Goal: Information Seeking & Learning: Learn about a topic

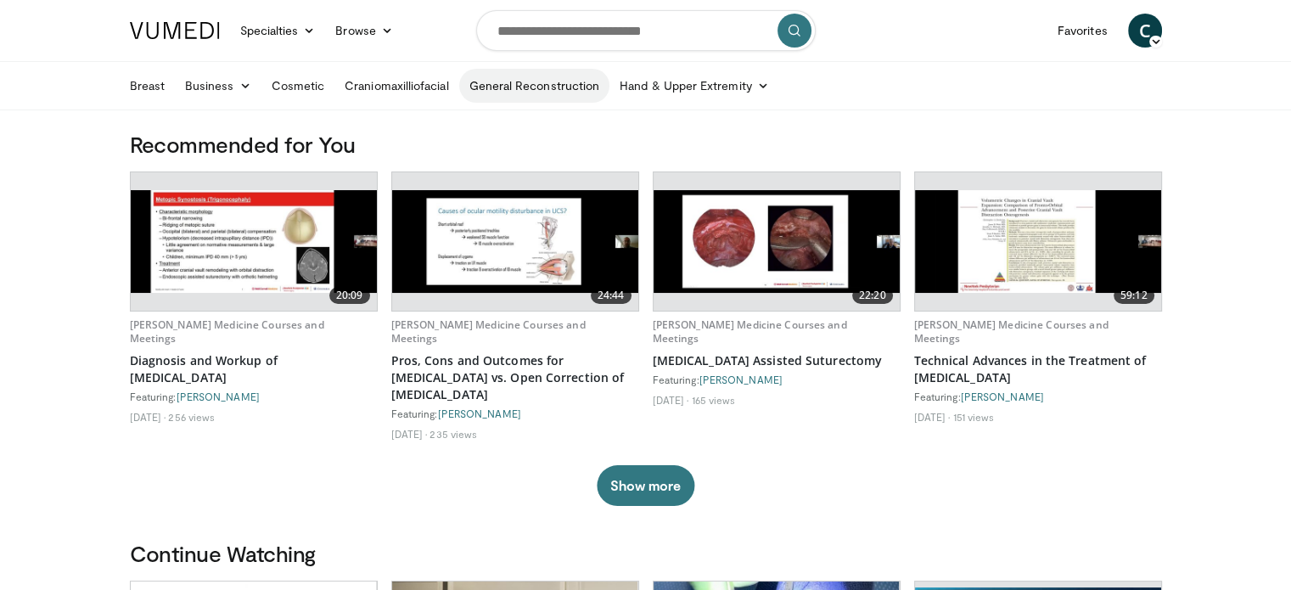
click at [547, 82] on link "General Reconstruction" at bounding box center [534, 86] width 151 height 34
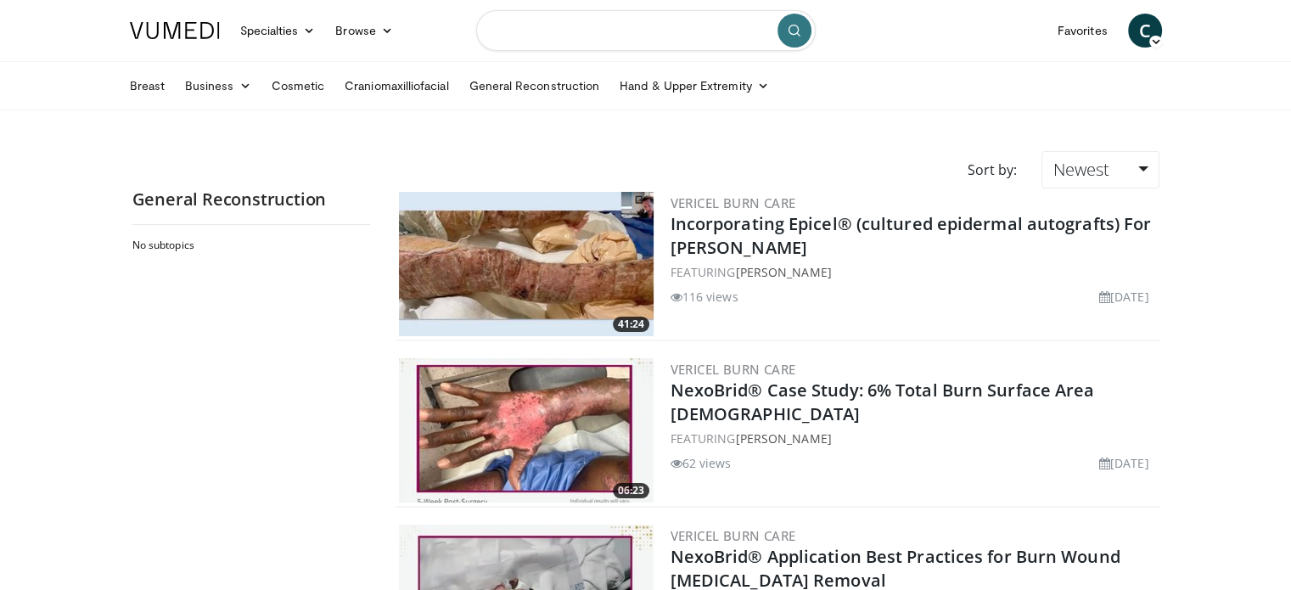
click at [601, 31] on input "Search topics, interventions" at bounding box center [645, 30] width 339 height 41
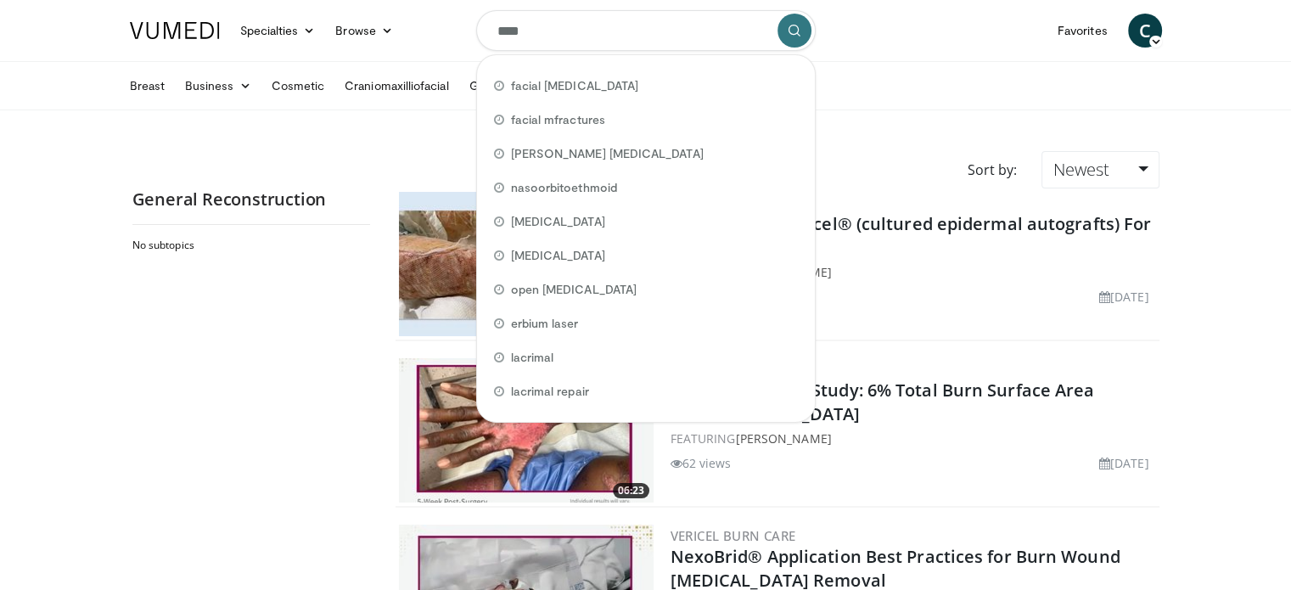
type input "****"
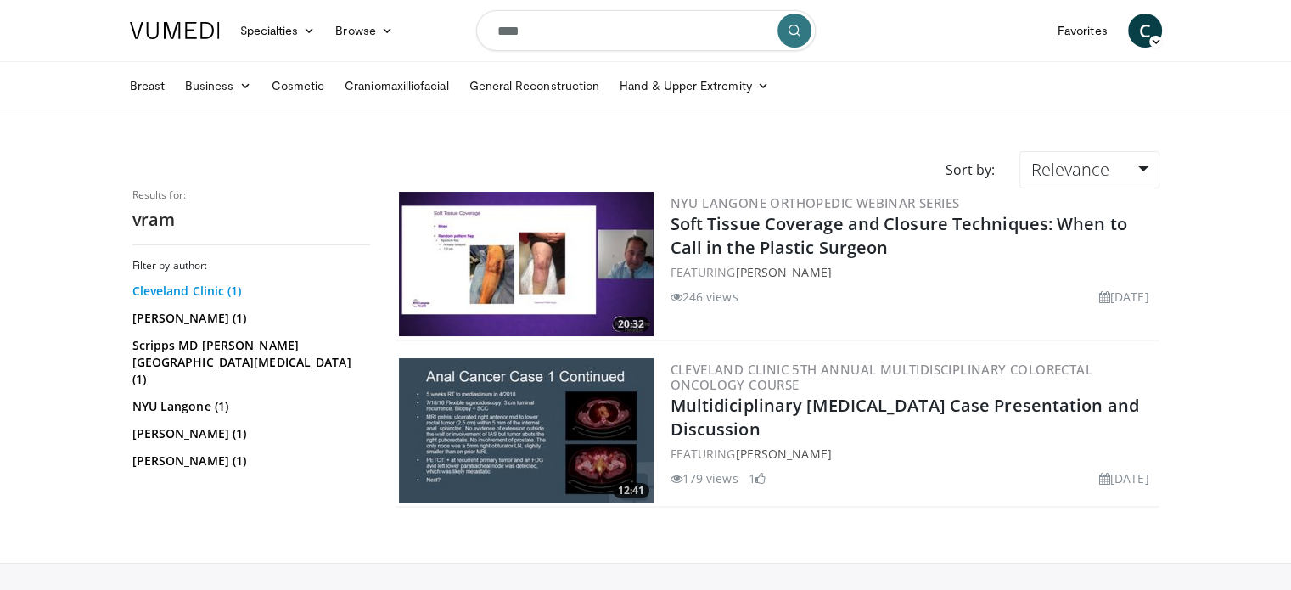
click at [157, 289] on link "Cleveland Clinic (1)" at bounding box center [248, 291] width 233 height 17
